Goal: Contribute content: Add original content to the website for others to see

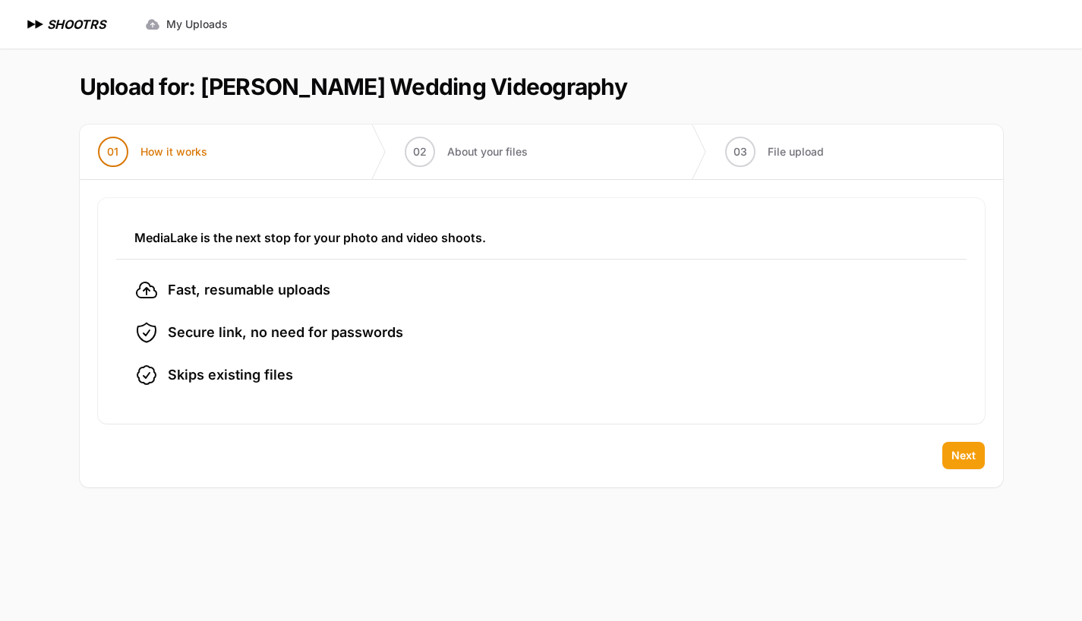
click at [972, 459] on span "Next" at bounding box center [963, 455] width 24 height 15
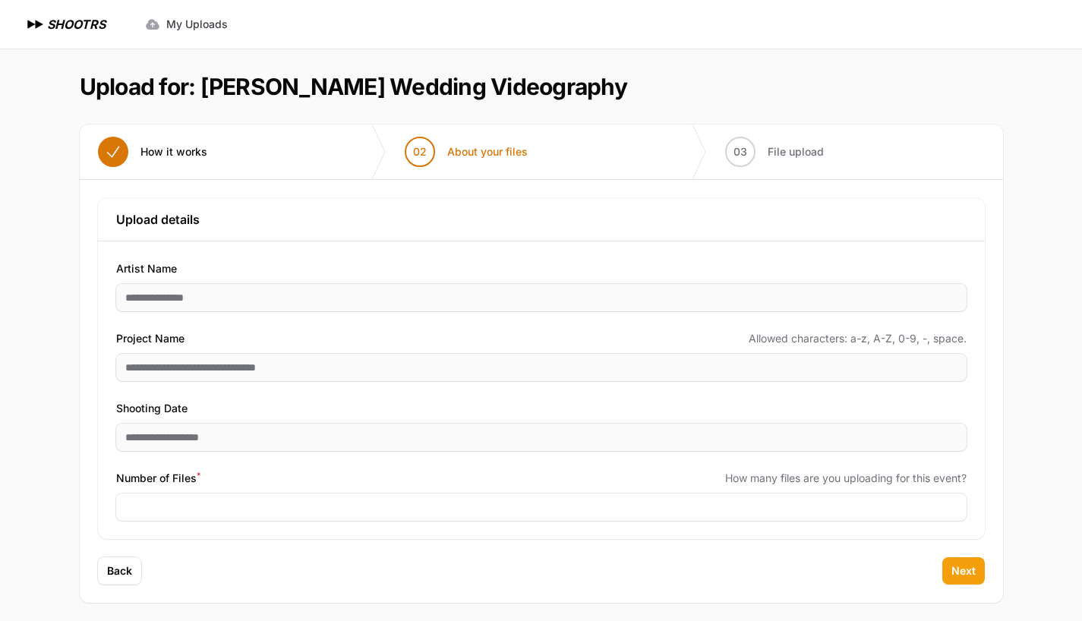
scroll to position [6, 0]
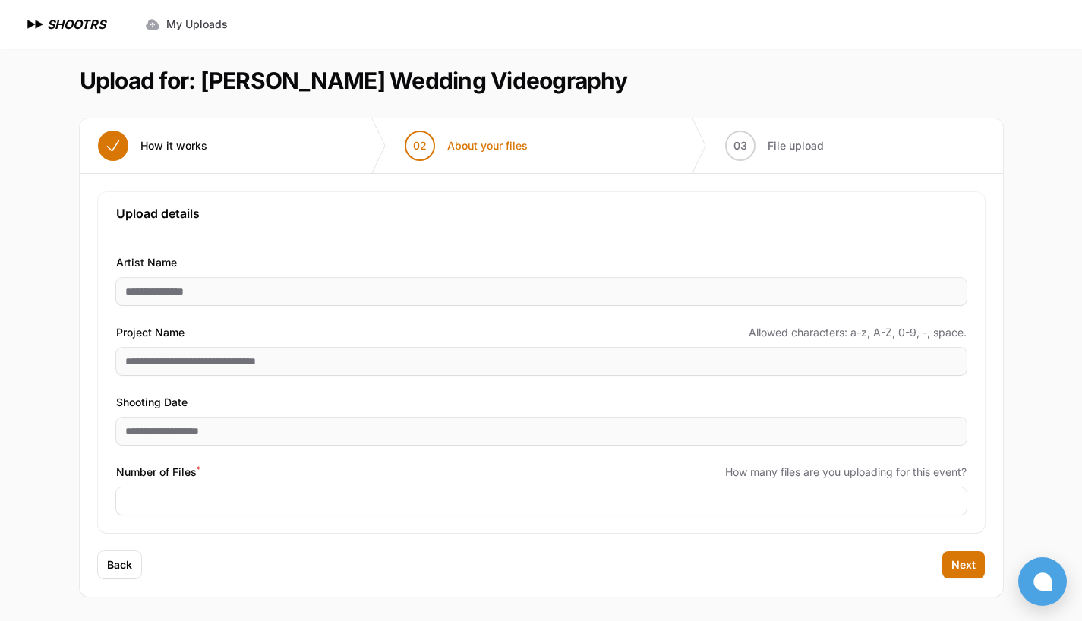
click at [153, 482] on div "Number of Files * How many files are you uploading for this event?" at bounding box center [541, 489] width 850 height 52
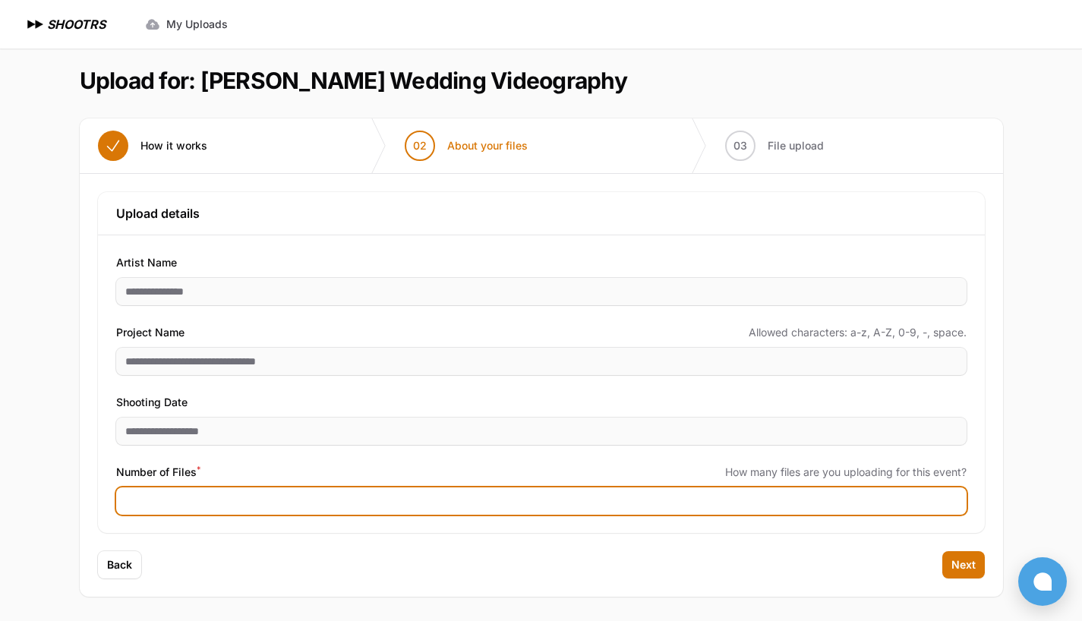
click at [133, 503] on input "Number of Files *" at bounding box center [541, 501] width 850 height 27
type input "***"
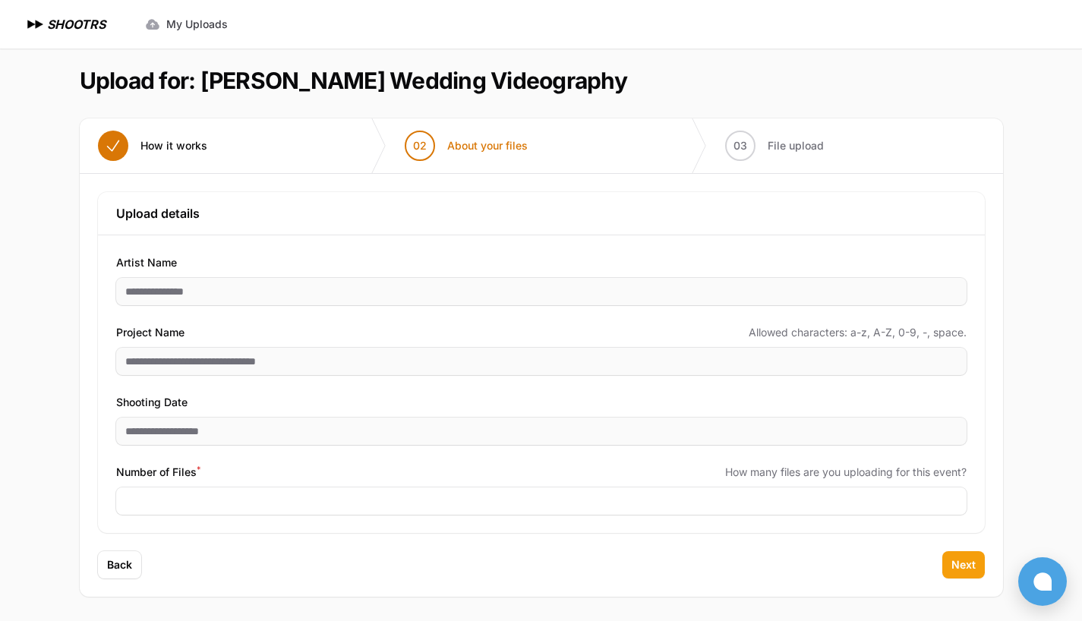
click at [958, 563] on span "Next" at bounding box center [963, 564] width 24 height 15
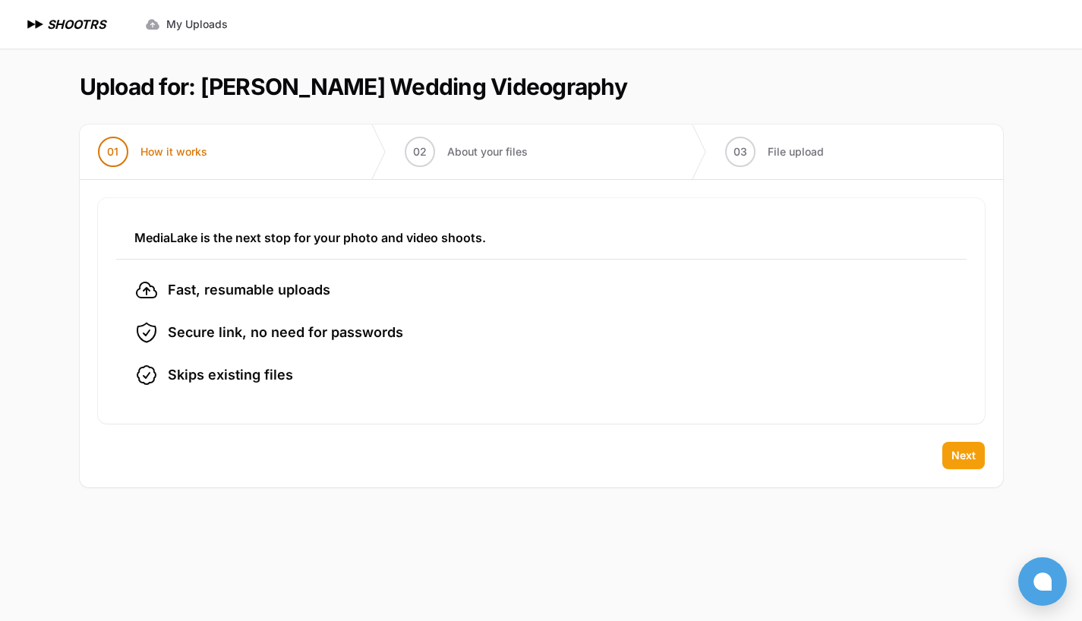
click at [972, 459] on span "Next" at bounding box center [963, 455] width 24 height 15
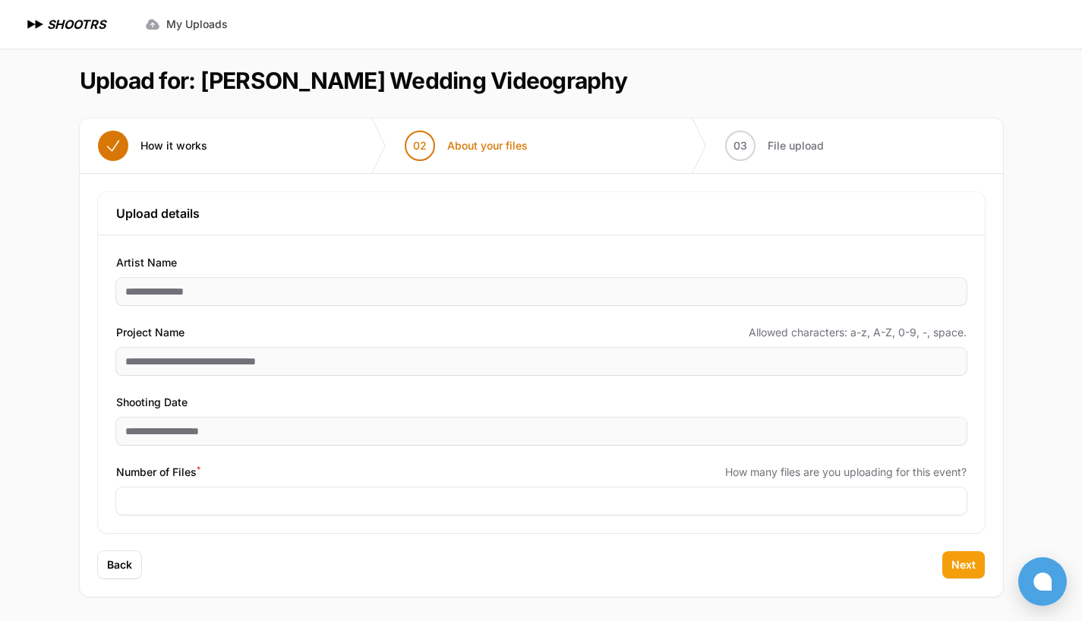
click at [970, 557] on button "Next" at bounding box center [963, 564] width 43 height 27
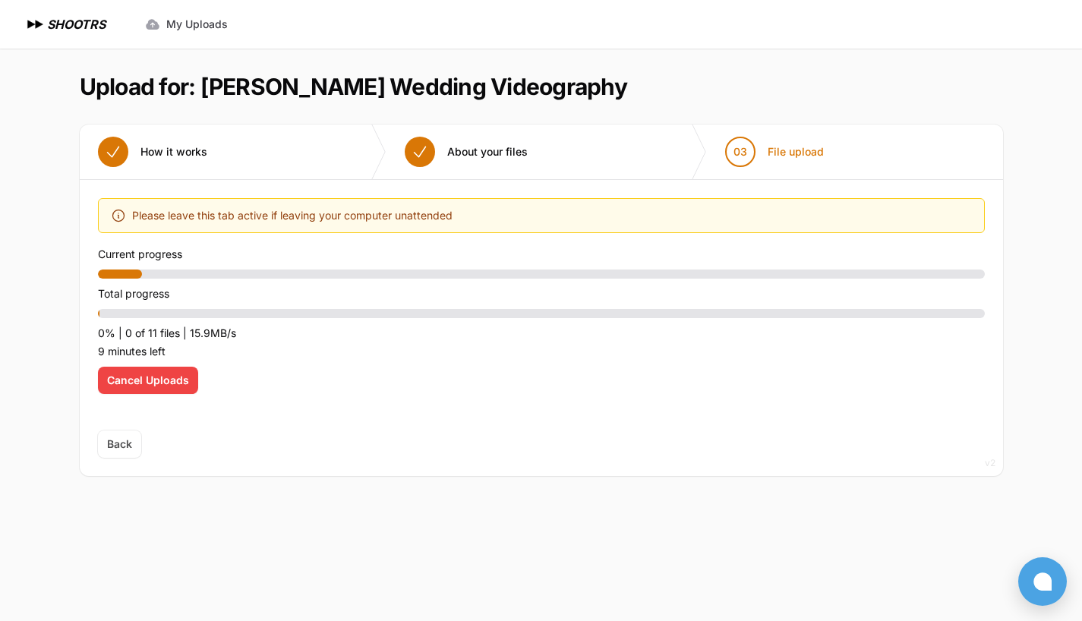
click at [156, 383] on span "Cancel Uploads" at bounding box center [148, 380] width 82 height 15
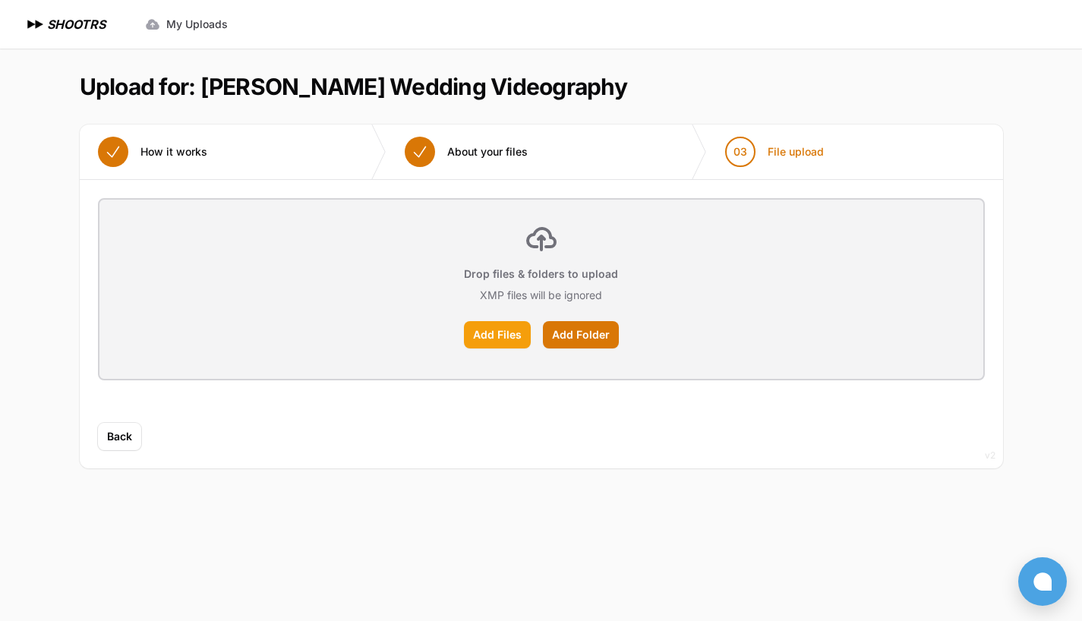
click at [488, 331] on label "Add Files" at bounding box center [497, 334] width 67 height 27
click at [0, 0] on input "Add Files" at bounding box center [0, 0] width 0 height 0
